Goal: Task Accomplishment & Management: Manage account settings

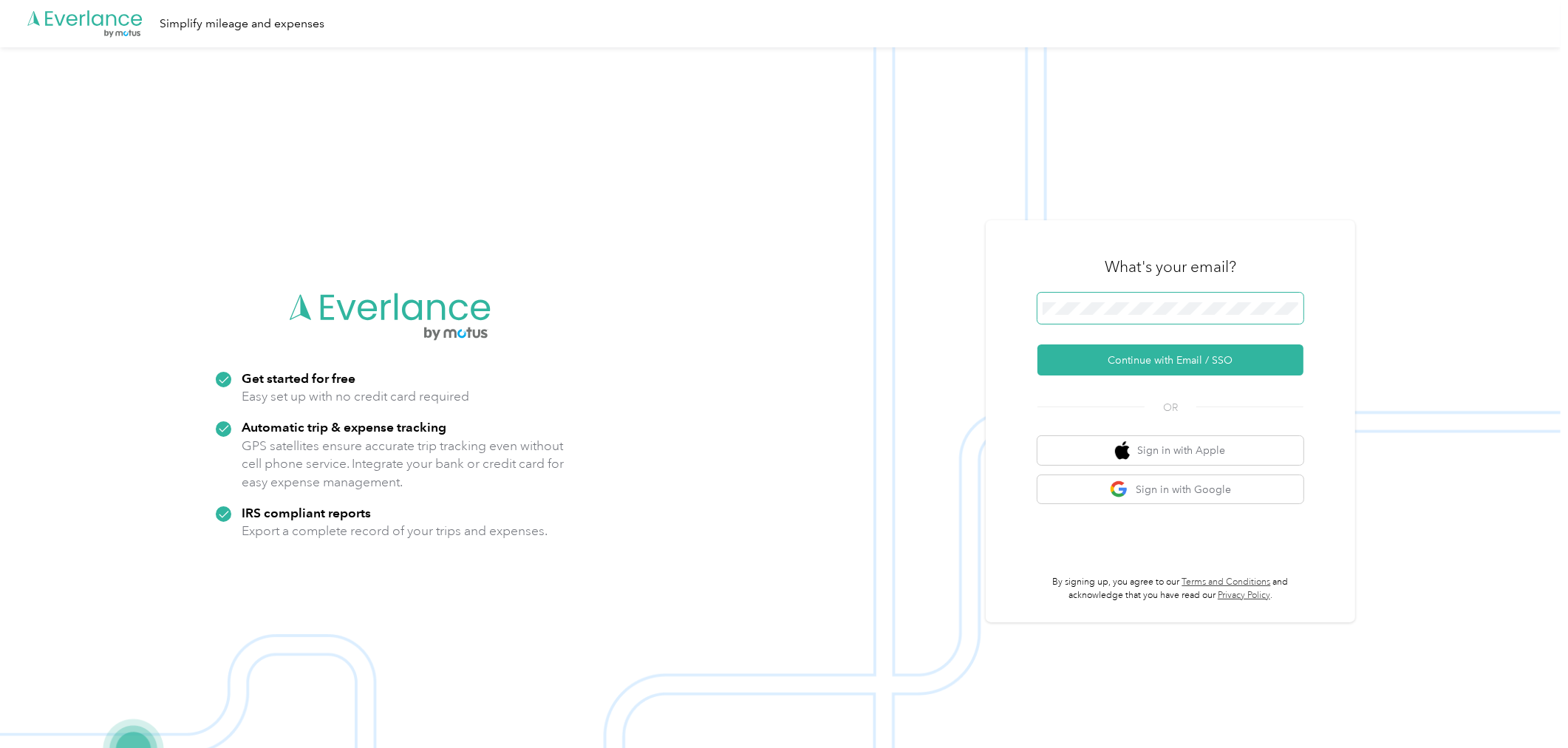
click at [1083, 298] on span at bounding box center [1171, 308] width 266 height 31
click at [1146, 361] on button "Continue with Email / SSO" at bounding box center [1171, 360] width 266 height 31
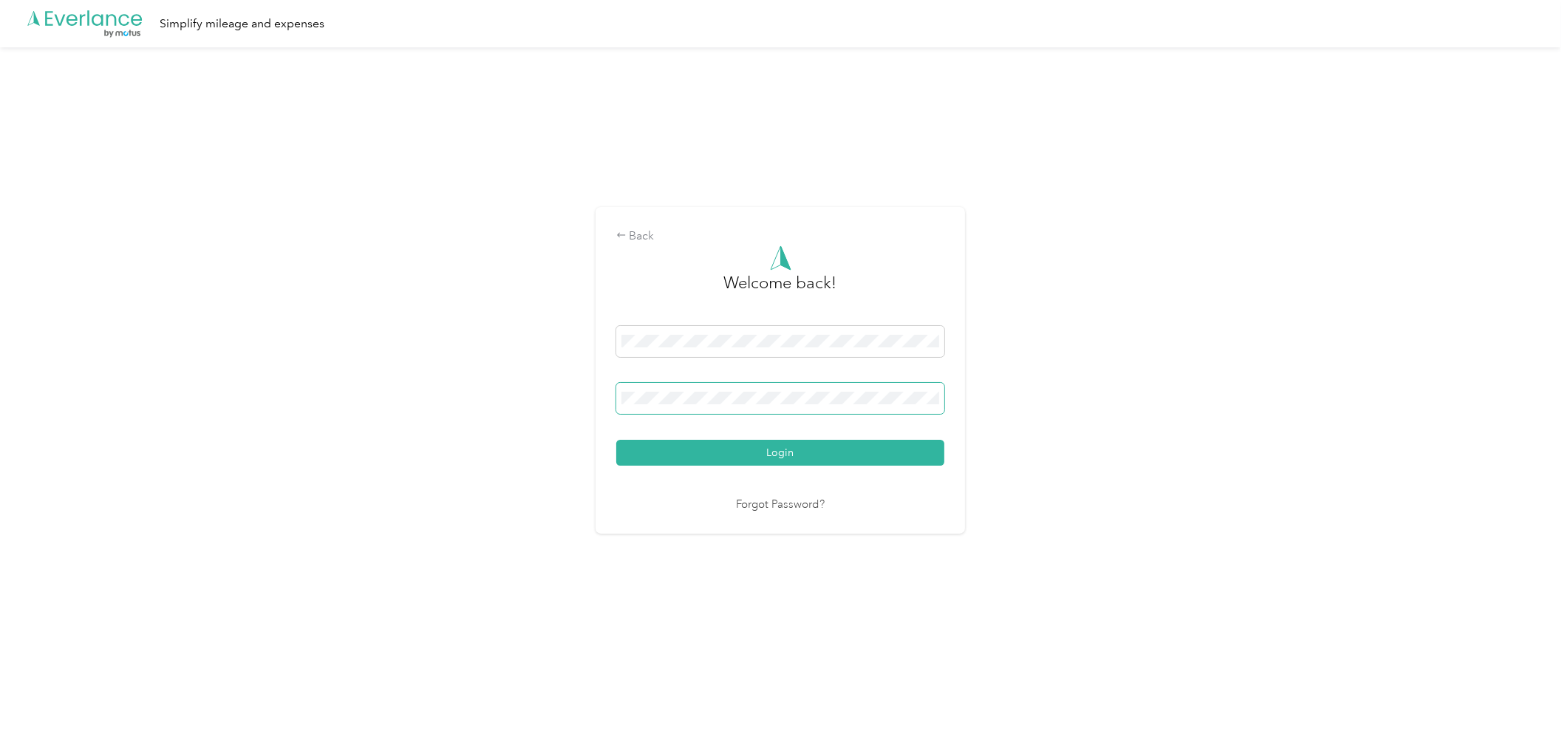
click at [766, 408] on span at bounding box center [780, 398] width 328 height 31
click at [766, 451] on button "Login" at bounding box center [780, 453] width 328 height 26
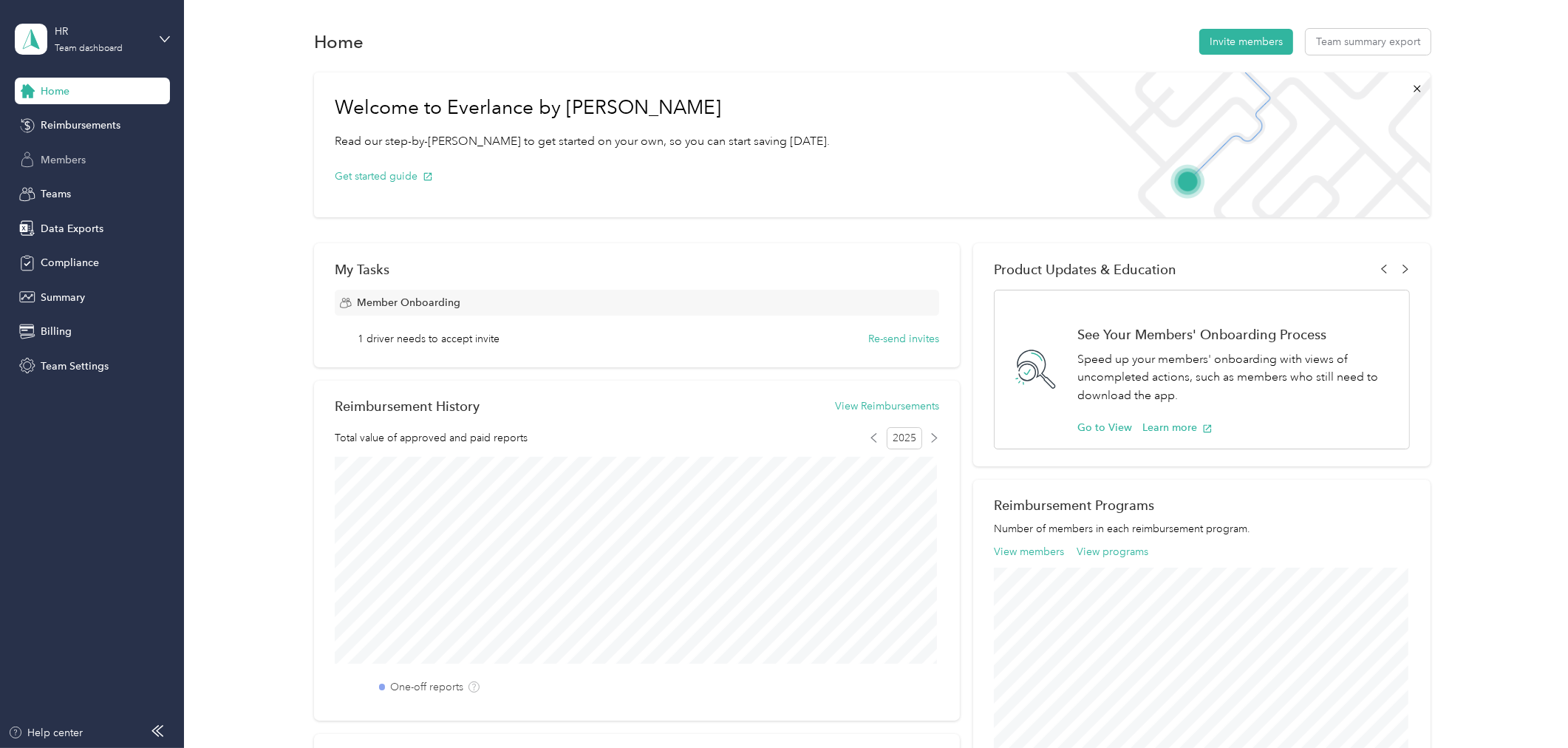
click at [58, 164] on span "Members" at bounding box center [63, 160] width 45 height 15
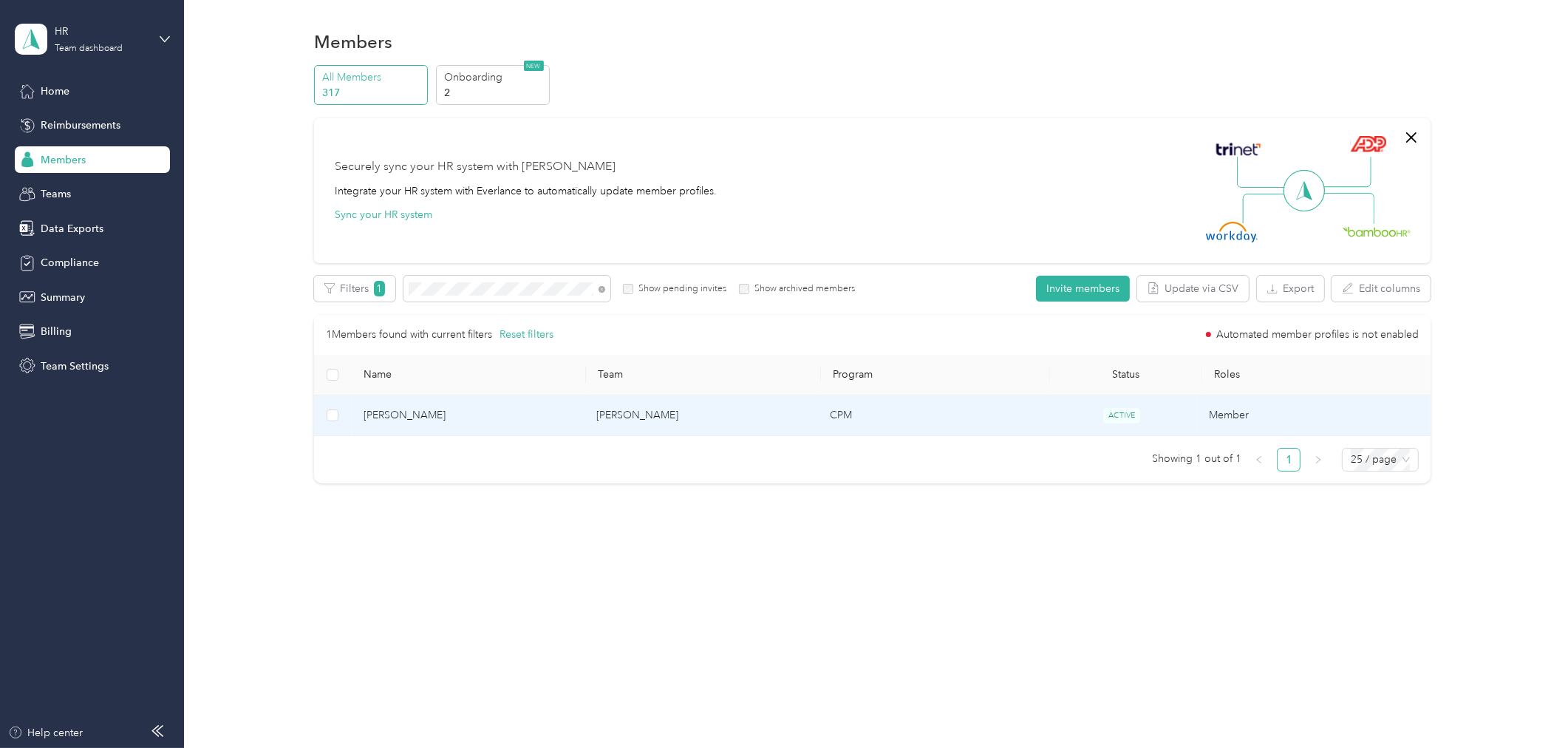
click at [433, 422] on span "[PERSON_NAME]" at bounding box center [468, 416] width 210 height 16
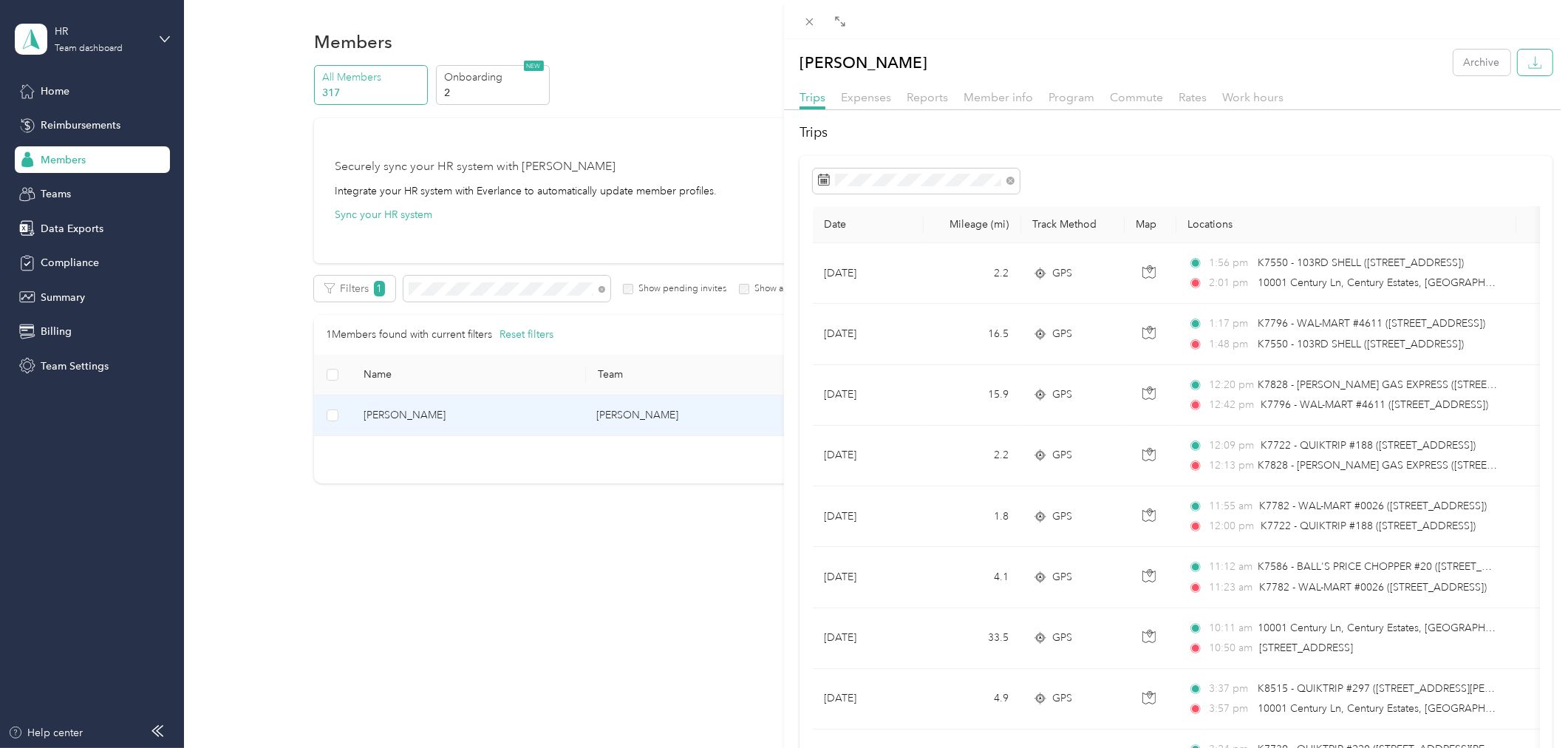
click at [1522, 70] on button "button" at bounding box center [1535, 63] width 35 height 26
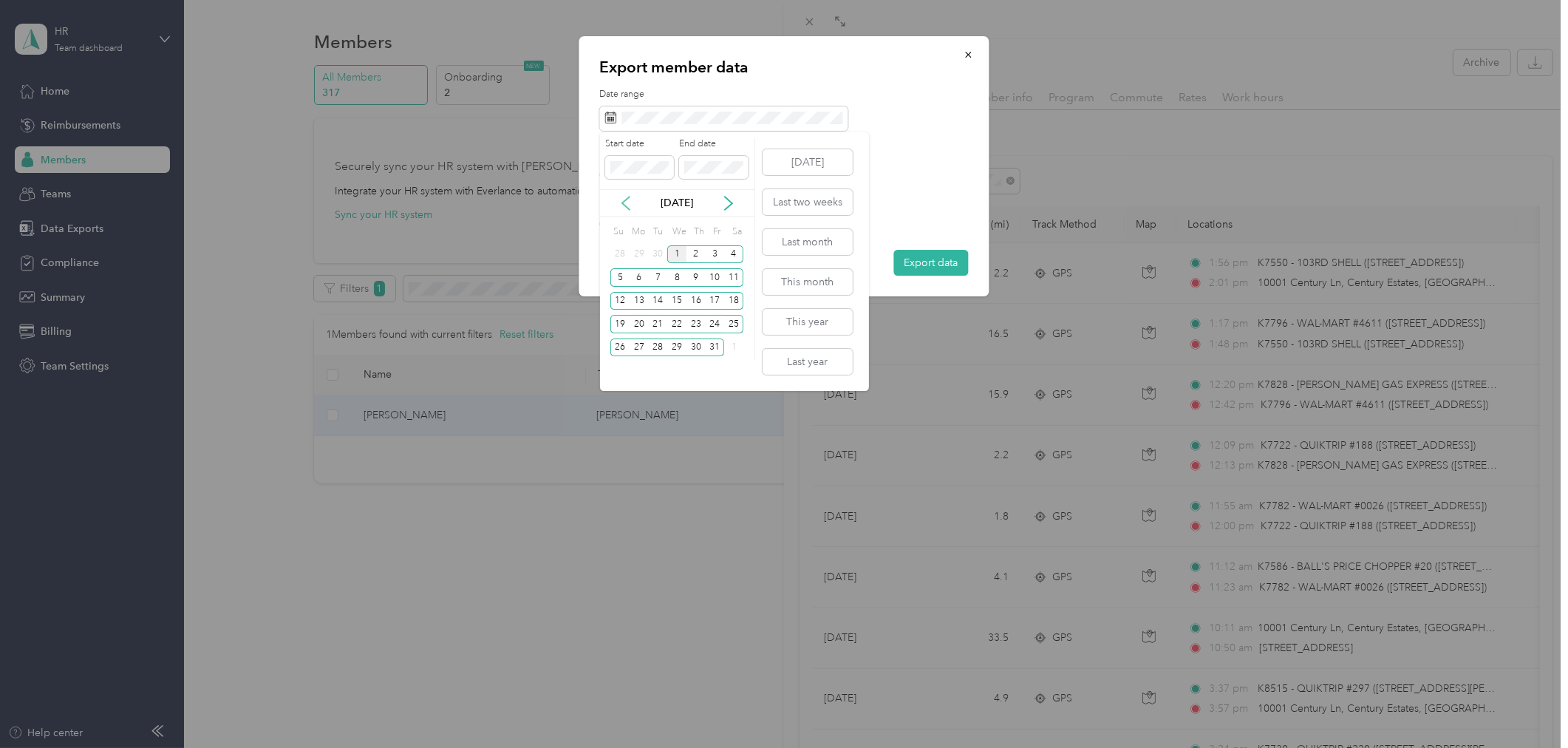
click at [618, 208] on icon at bounding box center [626, 203] width 15 height 15
click at [632, 250] on div "1" at bounding box center [639, 254] width 20 height 19
click at [735, 207] on icon at bounding box center [728, 203] width 15 height 15
click at [681, 260] on div "1" at bounding box center [677, 254] width 20 height 19
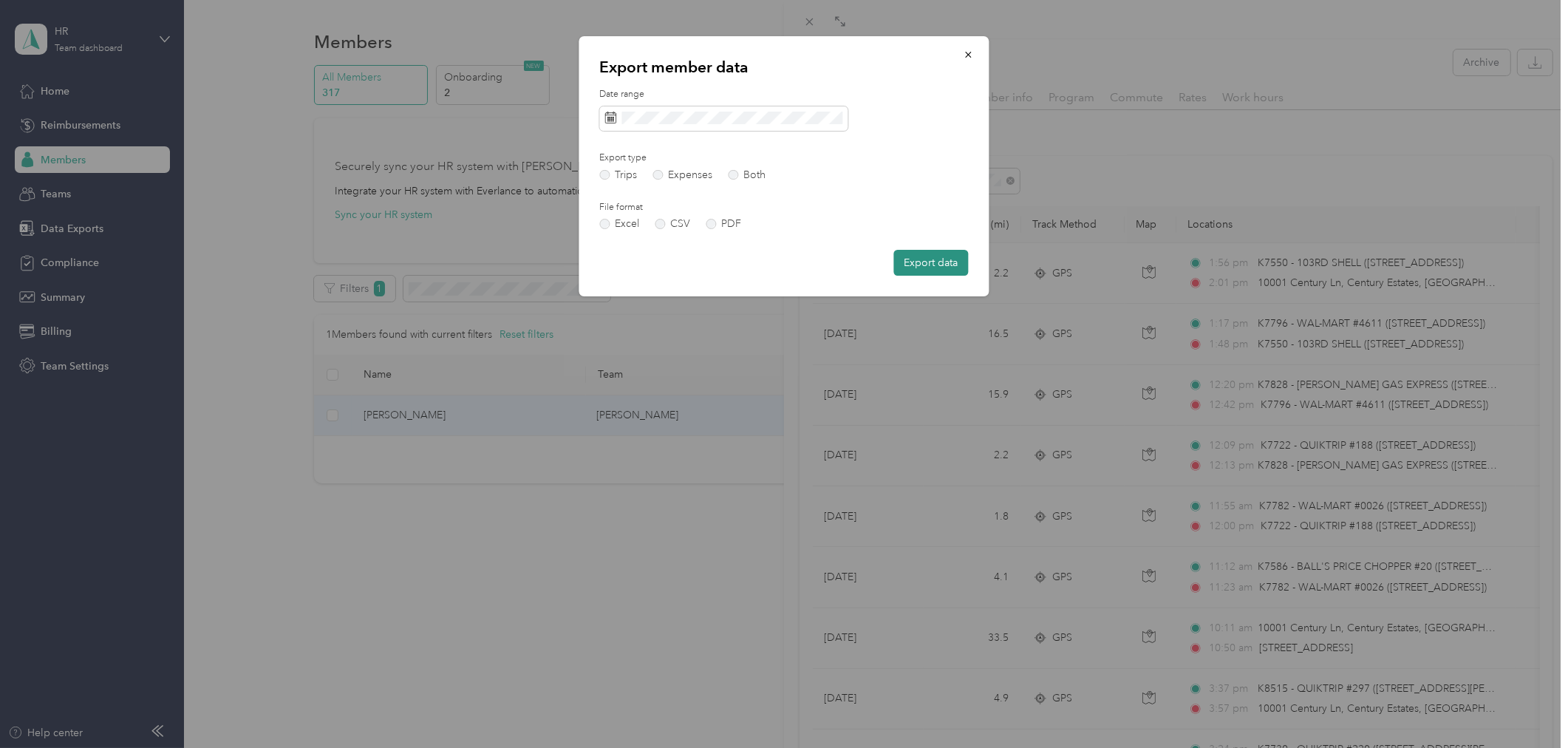
click at [922, 265] on button "Export data" at bounding box center [932, 263] width 75 height 26
